Goal: Find specific page/section: Find contact information

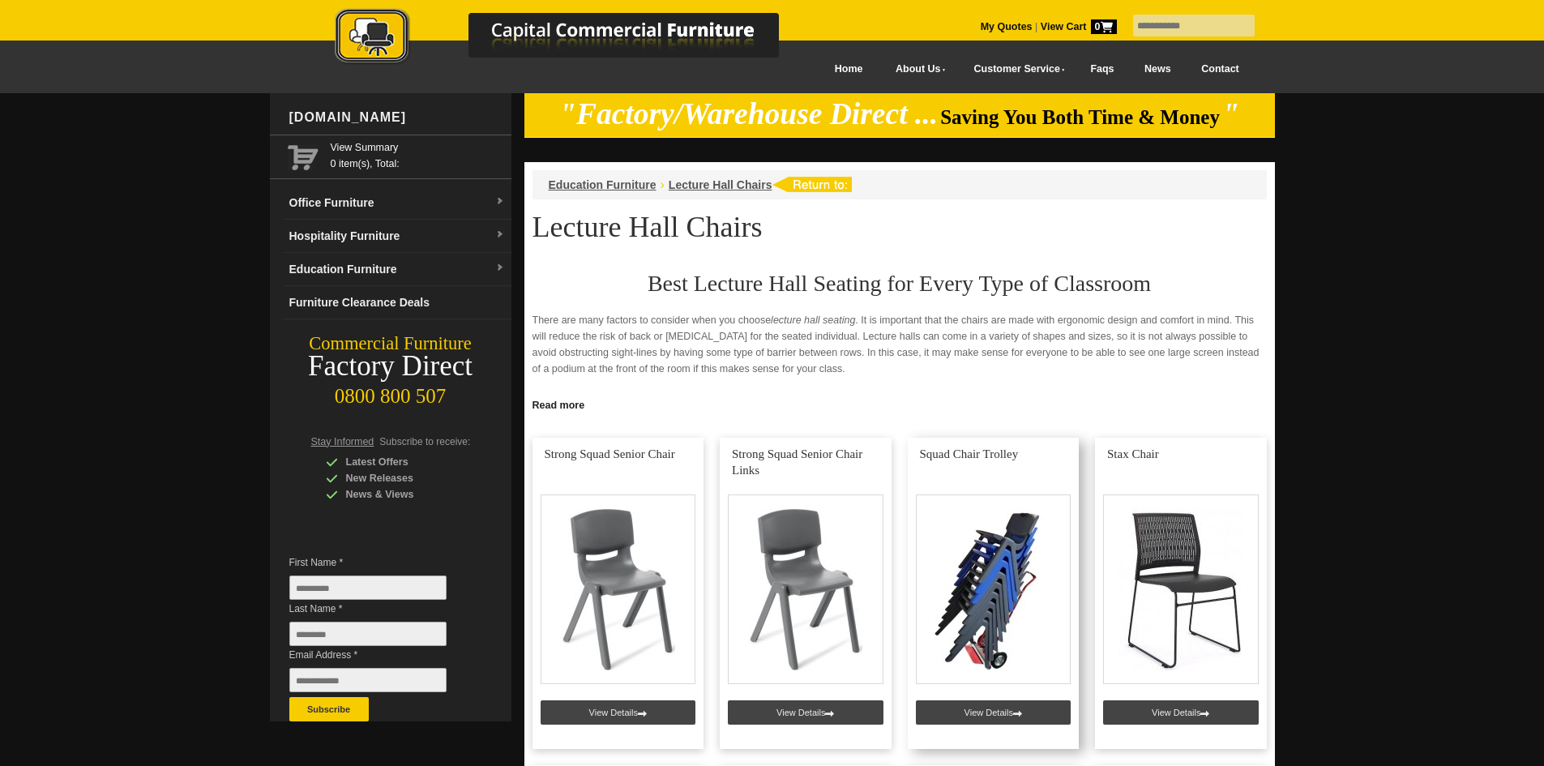
click at [957, 640] on link at bounding box center [994, 593] width 172 height 311
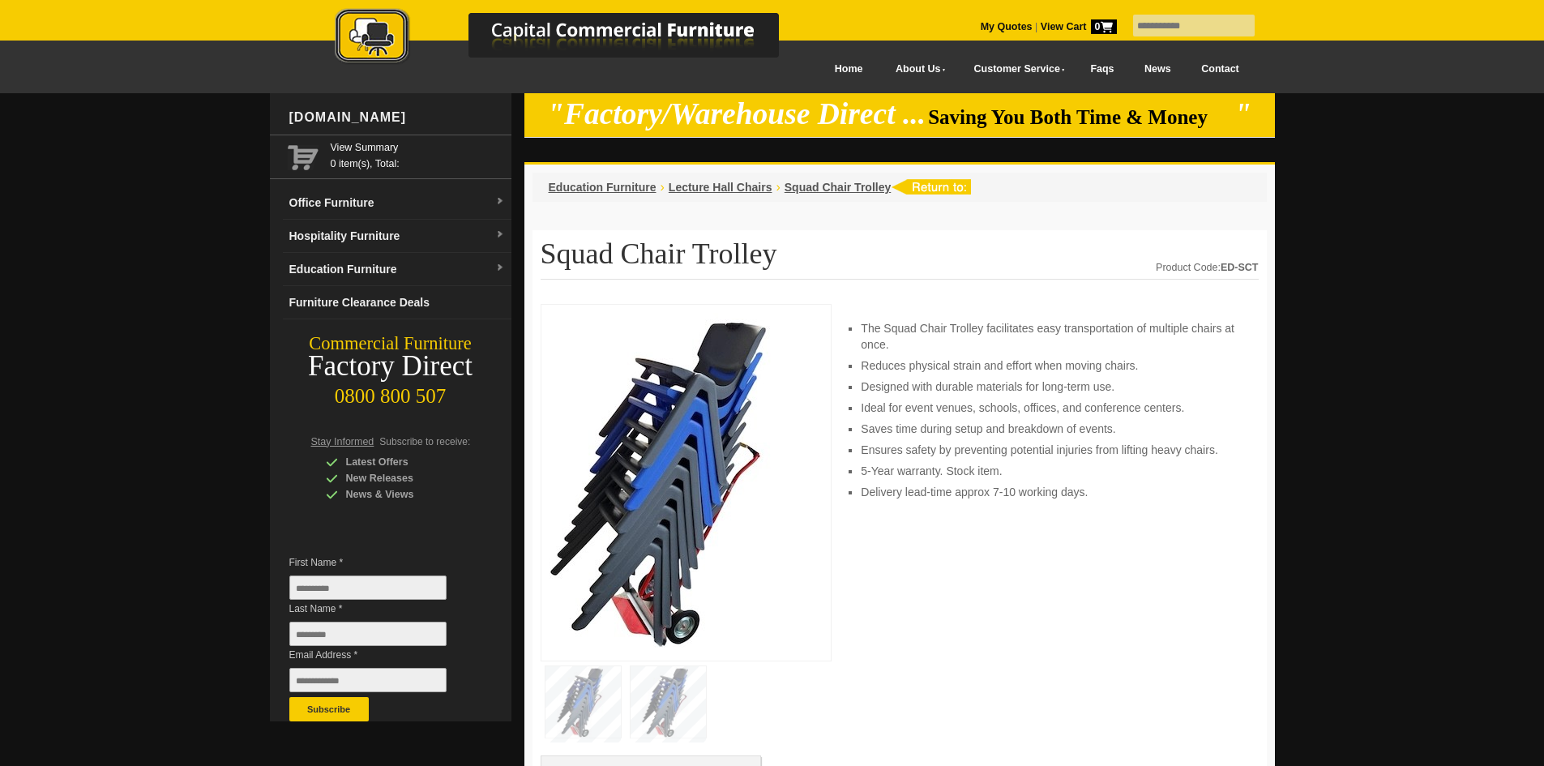
click at [1213, 66] on link "Contact" at bounding box center [1220, 69] width 68 height 36
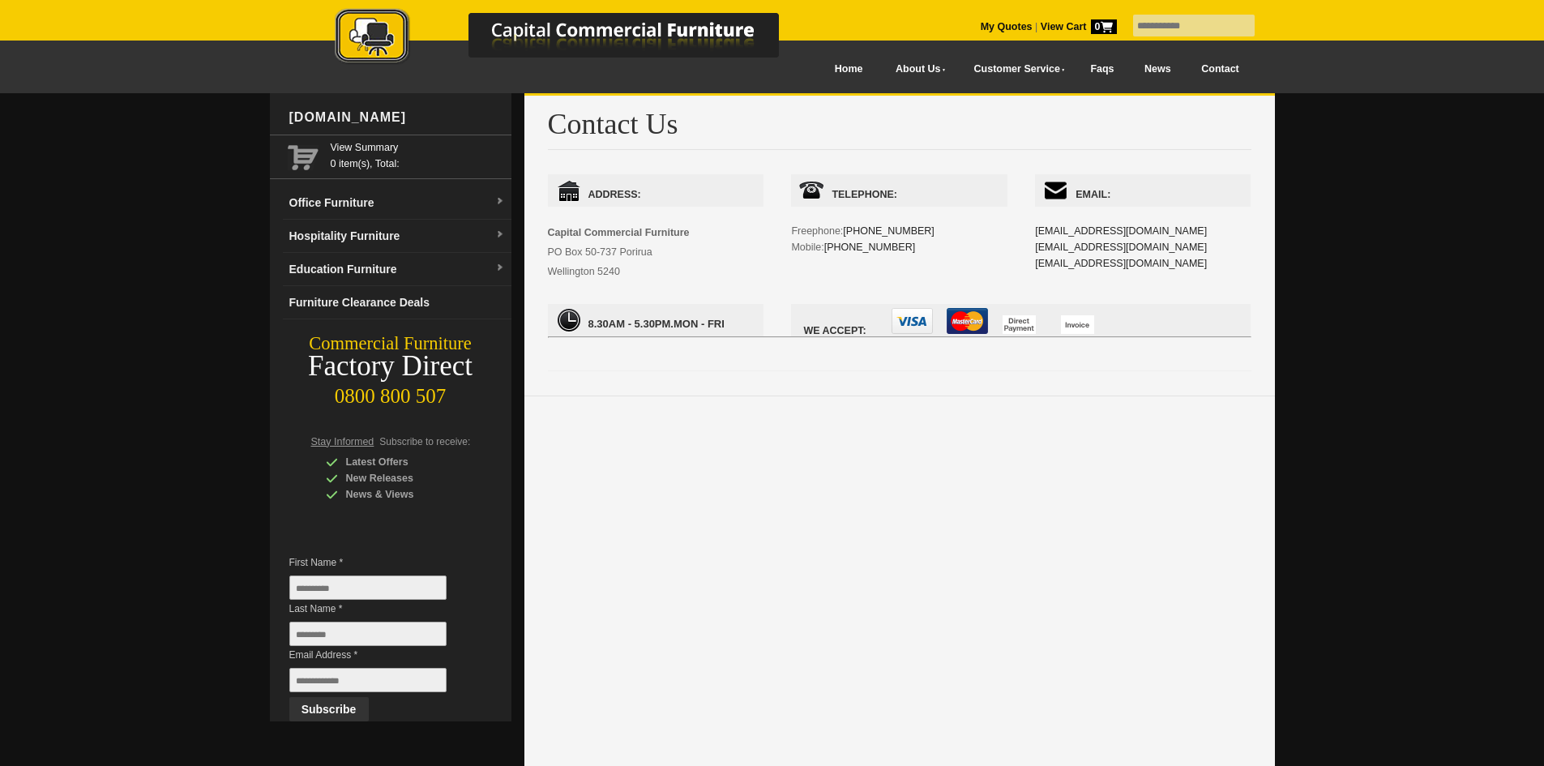
click at [828, 71] on link at bounding box center [574, 40] width 568 height 64
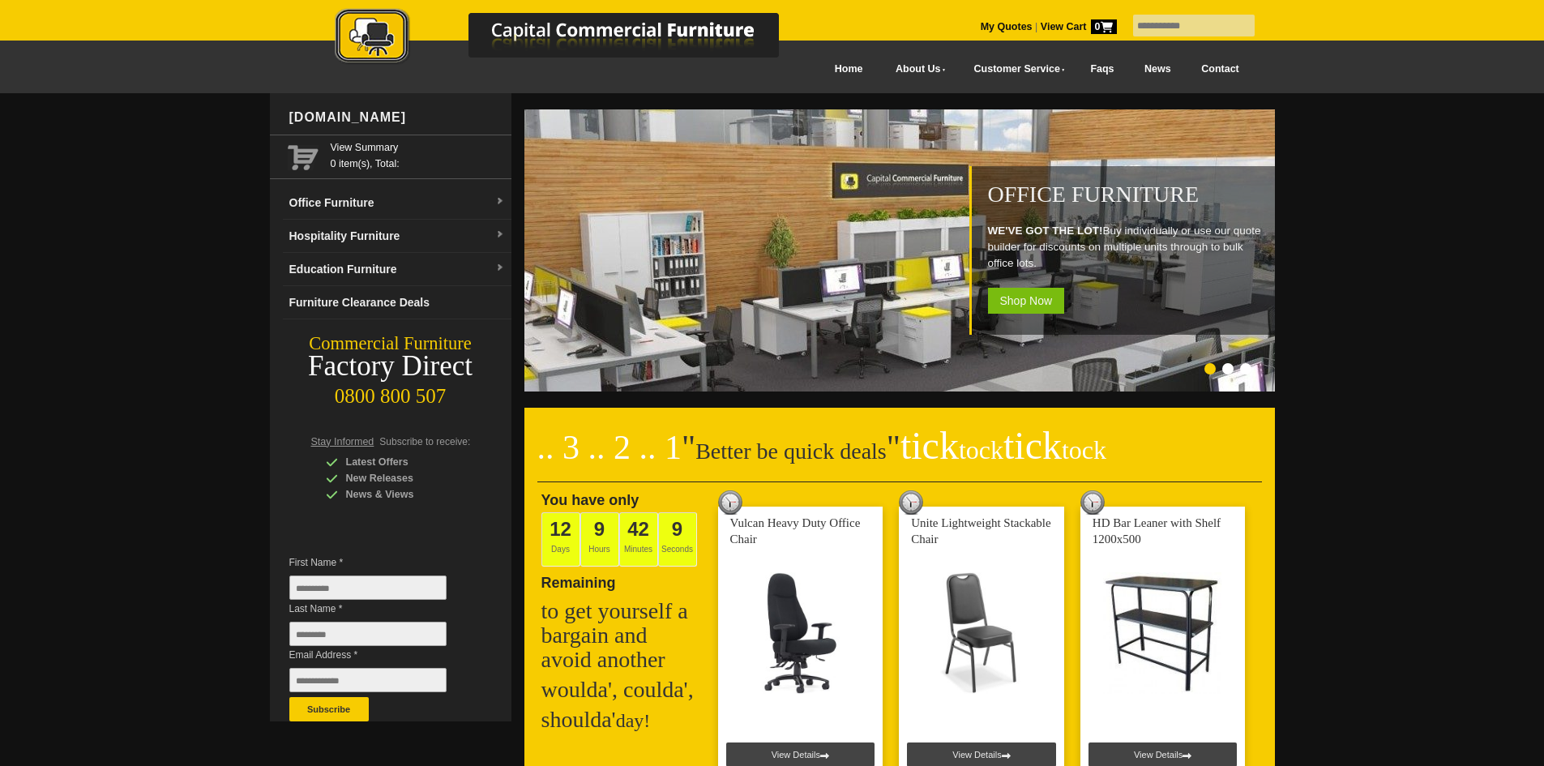
click at [1133, 29] on input "text" at bounding box center [1194, 26] width 122 height 22
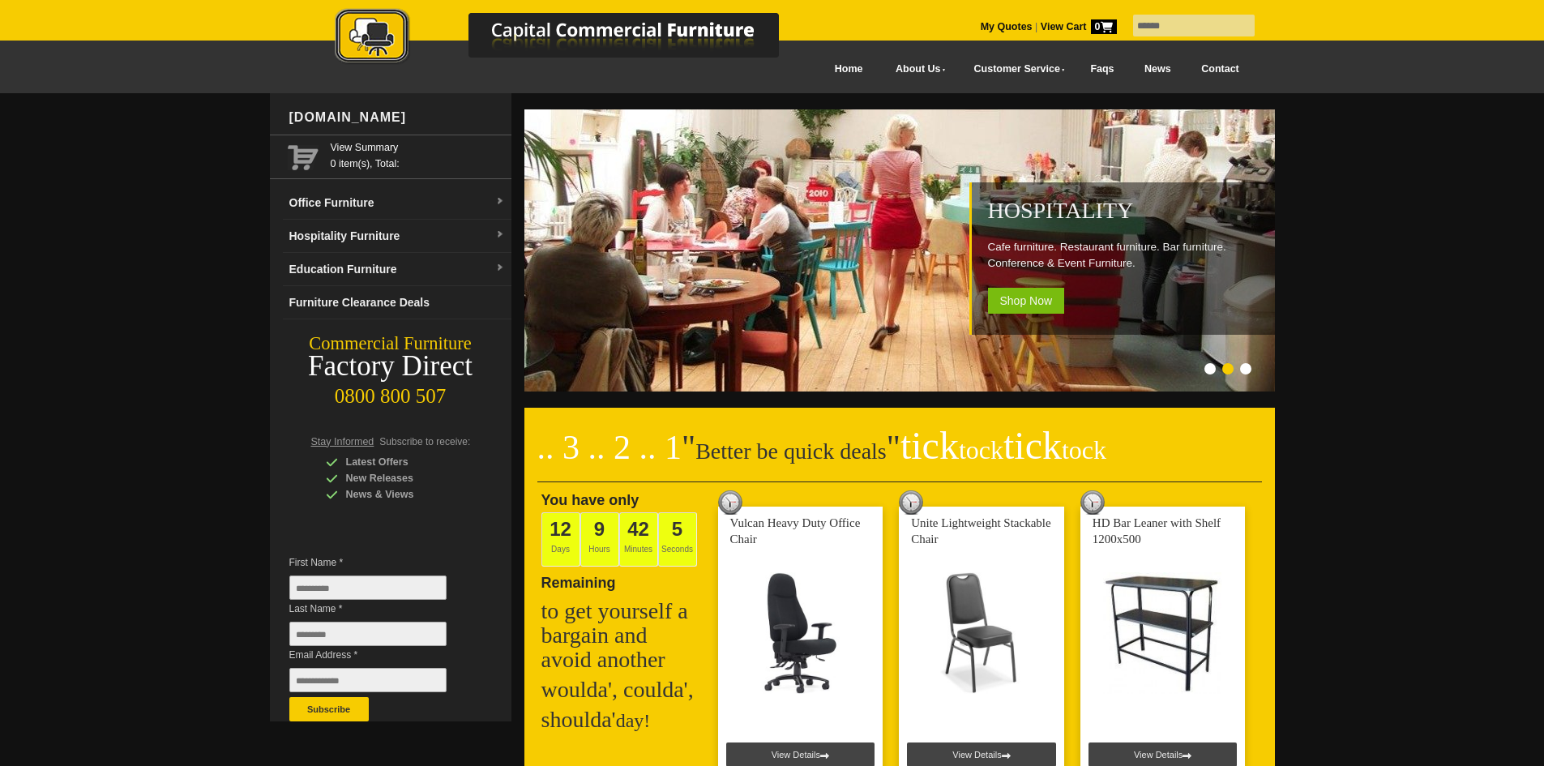
type input "******"
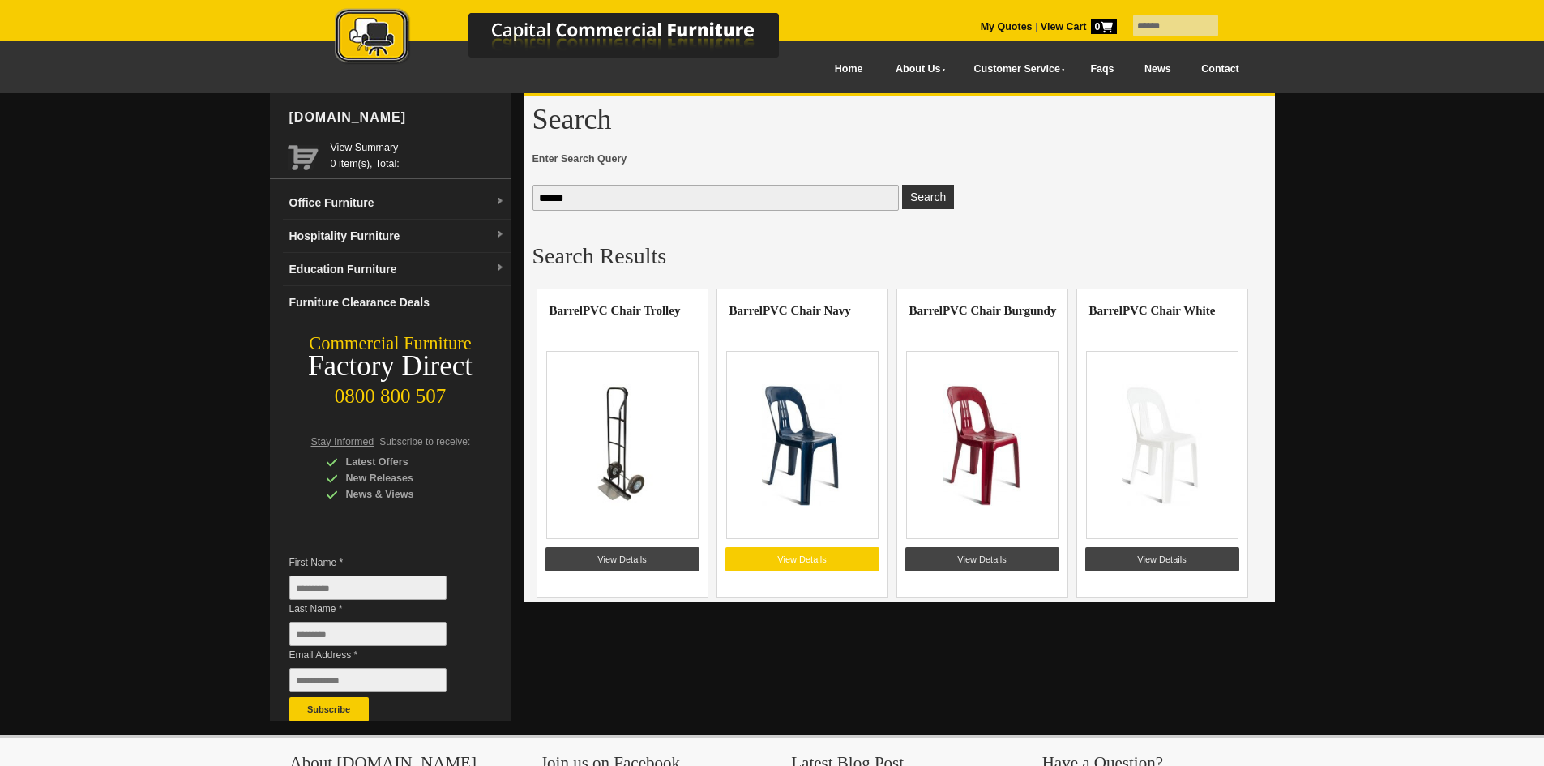
click at [819, 563] on link "View Details" at bounding box center [803, 559] width 154 height 24
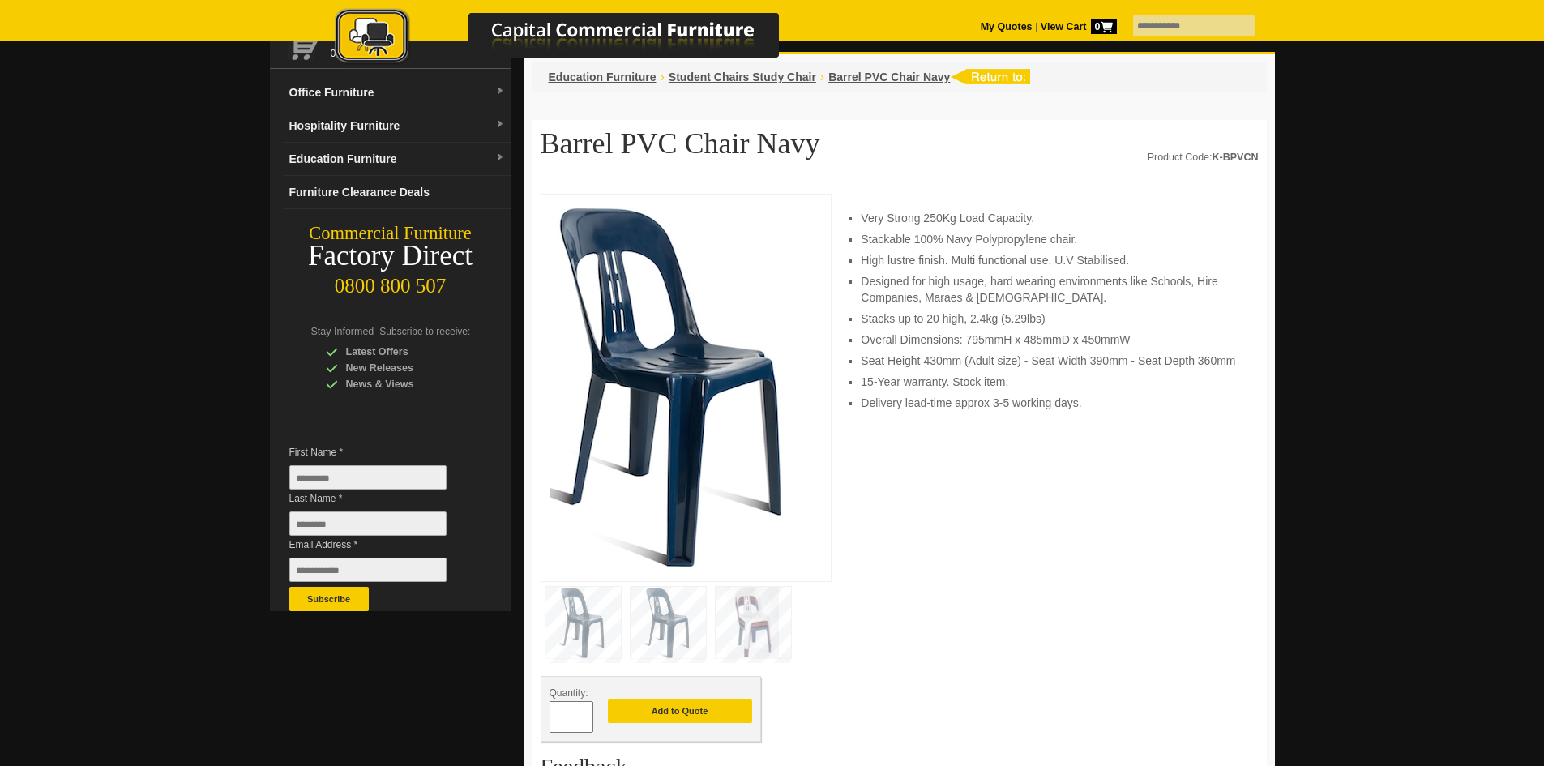
scroll to position [81, 0]
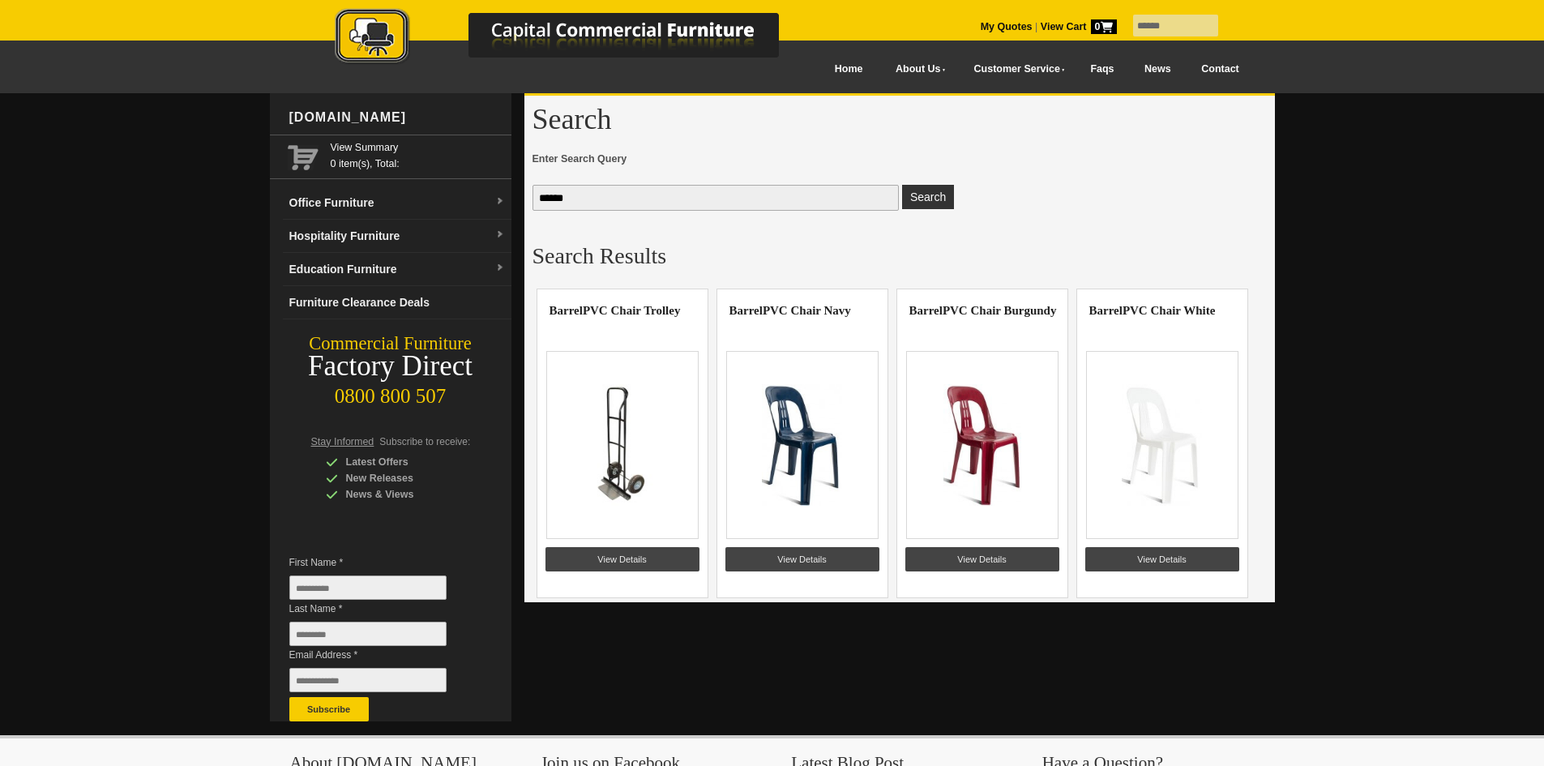
click at [1232, 60] on link "Contact" at bounding box center [1220, 69] width 68 height 36
